Goal: Communication & Community: Answer question/provide support

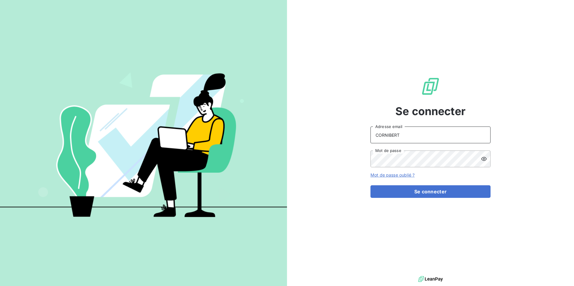
click at [405, 135] on input "CORNIBERT" at bounding box center [430, 135] width 120 height 17
drag, startPoint x: 369, startPoint y: 140, endPoint x: 348, endPoint y: 140, distance: 21.0
click at [348, 140] on div "Se connecter CORNIBERT Adresse email Mot de passe Mot de passe oublié ? Se conn…" at bounding box center [430, 137] width 287 height 275
type input "[PERSON_NAME][EMAIL_ADDRESS][DOMAIN_NAME]"
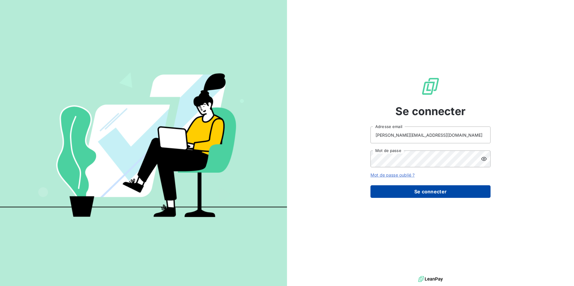
click at [415, 190] on button "Se connecter" at bounding box center [430, 191] width 120 height 13
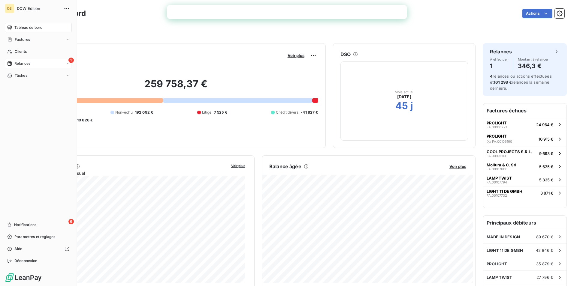
click at [17, 61] on span "Relances" at bounding box center [22, 63] width 16 height 5
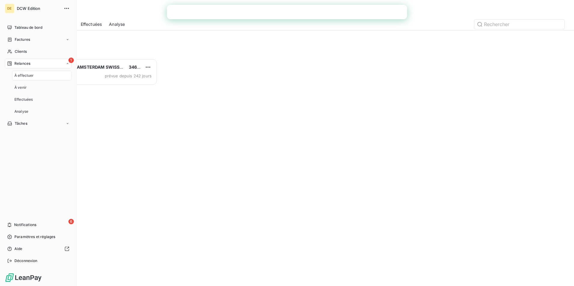
scroll to position [223, 124]
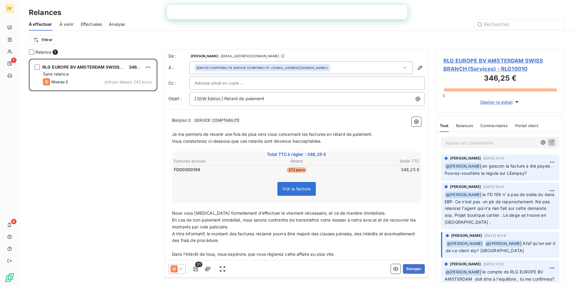
click at [474, 142] on p "Ajouter un commentaire ﻿" at bounding box center [491, 143] width 92 height 8
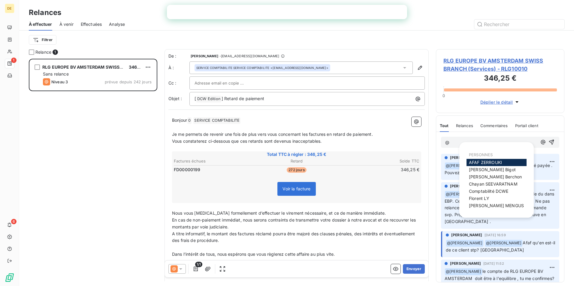
click at [498, 162] on span "[PERSON_NAME]" at bounding box center [485, 162] width 33 height 5
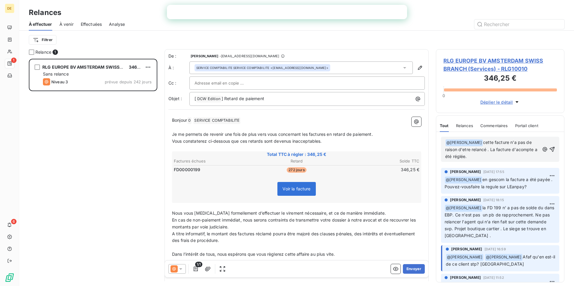
click at [485, 142] on span "cette facture n'a pas de raison d'etre relancé . La facture d'acompte a été rég…" at bounding box center [491, 149] width 93 height 19
click at [508, 148] on span "Rappel , cette facture n'a pas de raison d'etre relancé . La facture d'acompte …" at bounding box center [490, 149] width 90 height 19
click at [510, 157] on span "Rappel , cette facture n'a pas de raison d'etre relancée . La facture d'acompte…" at bounding box center [490, 149] width 90 height 19
drag, startPoint x: 517, startPoint y: 149, endPoint x: 513, endPoint y: 165, distance: 16.3
click at [517, 149] on span "Rappel , cette facture n'a pas de raison d'etre relancée . La facture d'acompte…" at bounding box center [490, 149] width 90 height 19
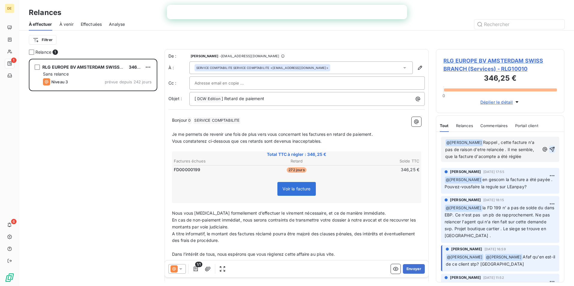
click at [549, 152] on icon "button" at bounding box center [552, 149] width 6 height 6
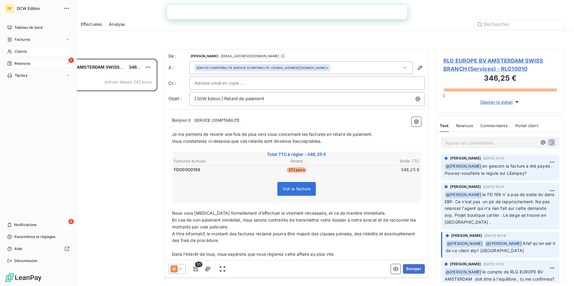
click at [16, 53] on span "Clients" at bounding box center [21, 51] width 12 height 5
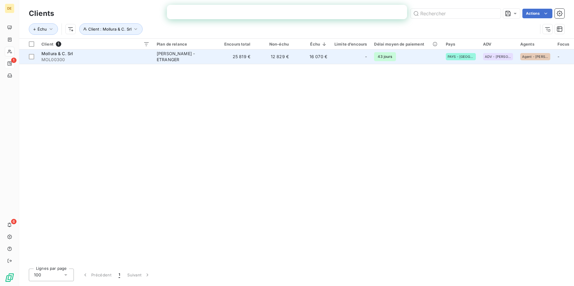
click at [57, 55] on span "Mollura & C. Srl" at bounding box center [57, 53] width 32 height 5
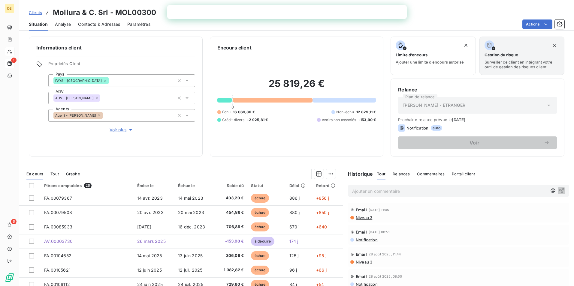
click at [382, 192] on p "Ajouter un commentaire ﻿" at bounding box center [449, 192] width 195 height 8
click at [381, 192] on p "@a" at bounding box center [449, 191] width 195 height 7
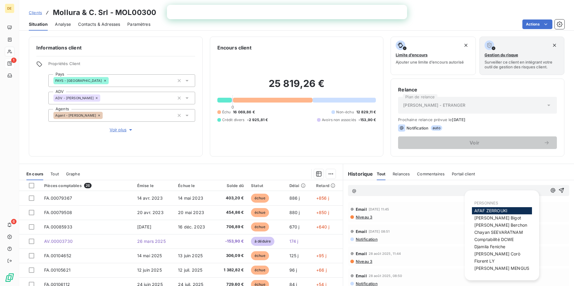
click at [510, 211] on div "[PERSON_NAME]" at bounding box center [502, 210] width 60 height 7
click at [489, 210] on span "[PERSON_NAME]" at bounding box center [490, 210] width 33 height 5
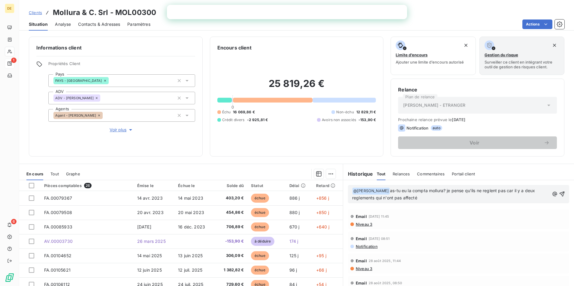
drag, startPoint x: 447, startPoint y: 190, endPoint x: 492, endPoint y: 199, distance: 45.6
click at [492, 199] on p "﻿ @ [PERSON_NAME] ﻿ as-tu eu la compta mollura? je pense qu'ils ne reglent pas …" at bounding box center [450, 195] width 197 height 14
drag, startPoint x: 486, startPoint y: 192, endPoint x: 503, endPoint y: 193, distance: 17.4
click at [465, 222] on div "Niveau 3" at bounding box center [458, 224] width 216 height 5
click at [435, 191] on span "as-tu eu la compta mollura pour affecter les règlements qui sont en attente? T'…" at bounding box center [448, 194] width 192 height 12
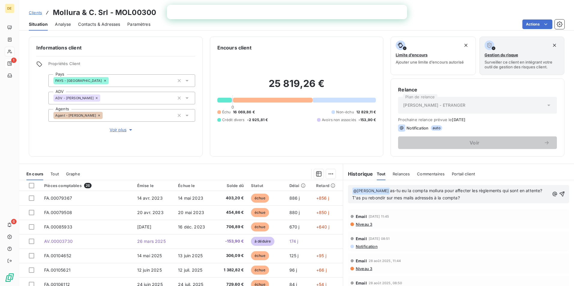
click at [431, 190] on span "as-tu eu la compta mollura pour affecter les règlements qui sont en attente? T'…" at bounding box center [448, 194] width 192 height 12
click at [511, 198] on p "﻿ @ [PERSON_NAME] ﻿ as-tu eu la compta Mollura pour affecter les règlements qui…" at bounding box center [450, 195] width 197 height 14
click at [559, 194] on icon "button" at bounding box center [561, 194] width 5 height 5
